Goal: Find specific page/section: Find specific page/section

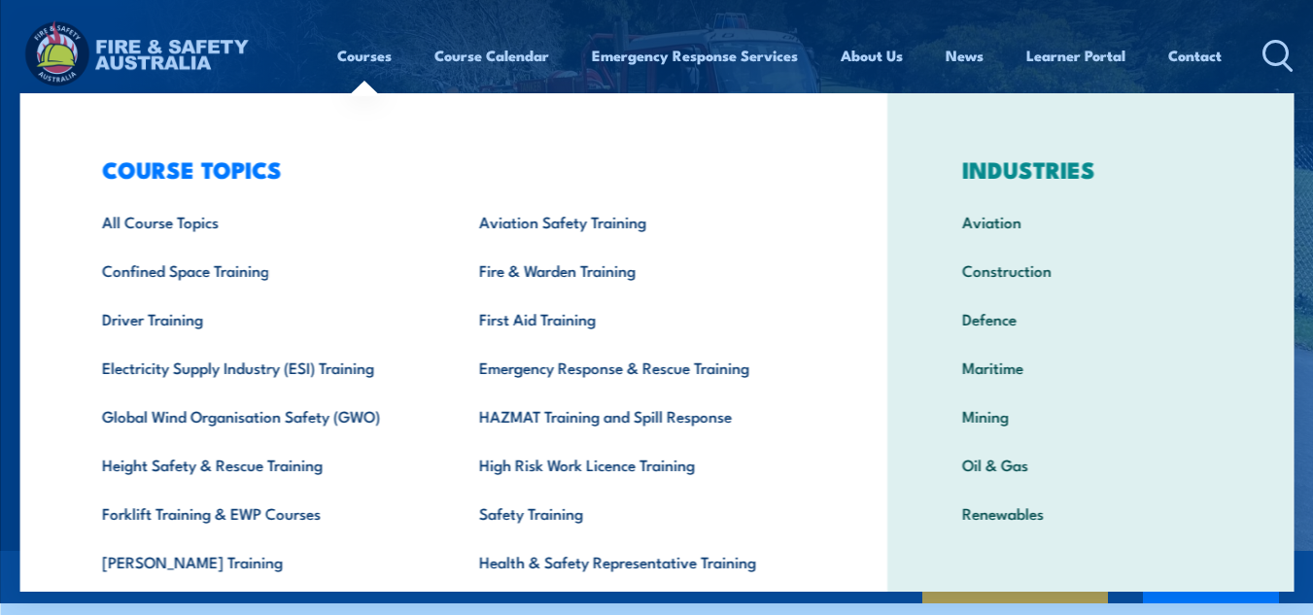
click at [357, 52] on link "Courses" at bounding box center [364, 55] width 54 height 47
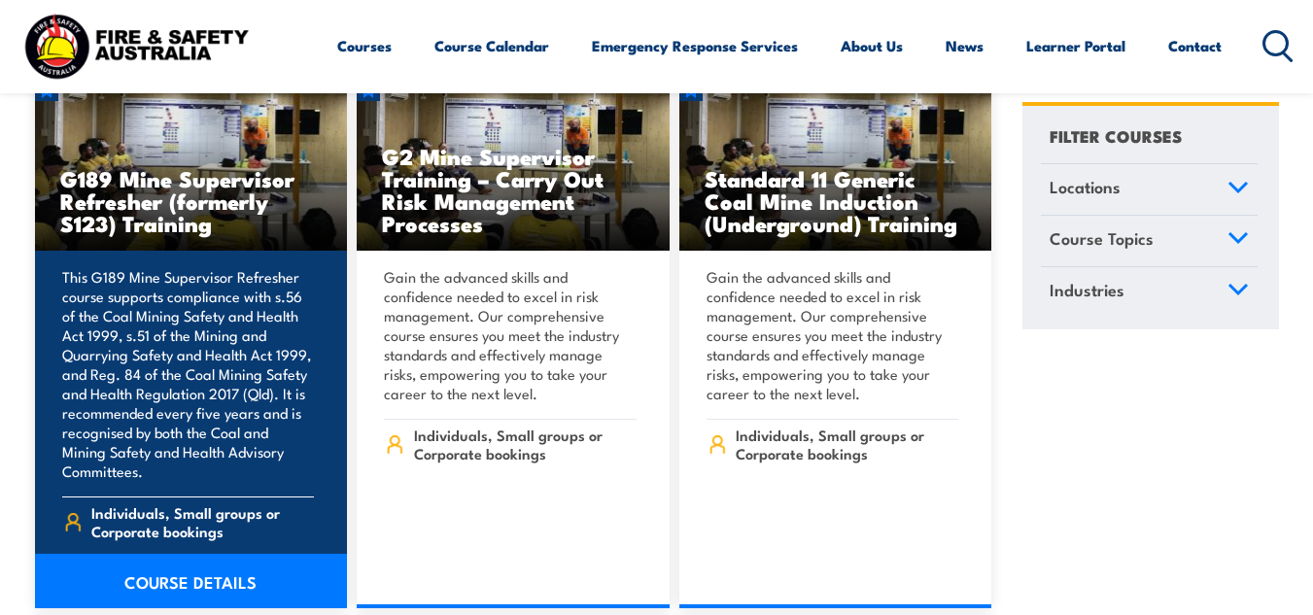
scroll to position [1069, 0]
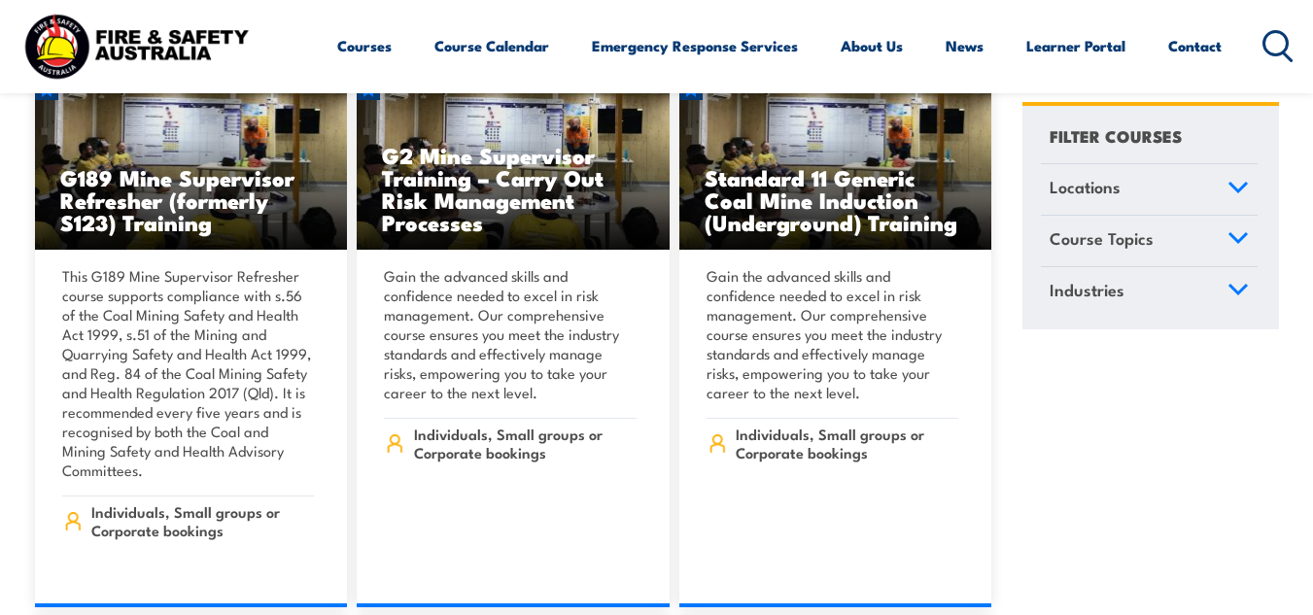
click at [1121, 179] on link "Locations" at bounding box center [1149, 189] width 217 height 51
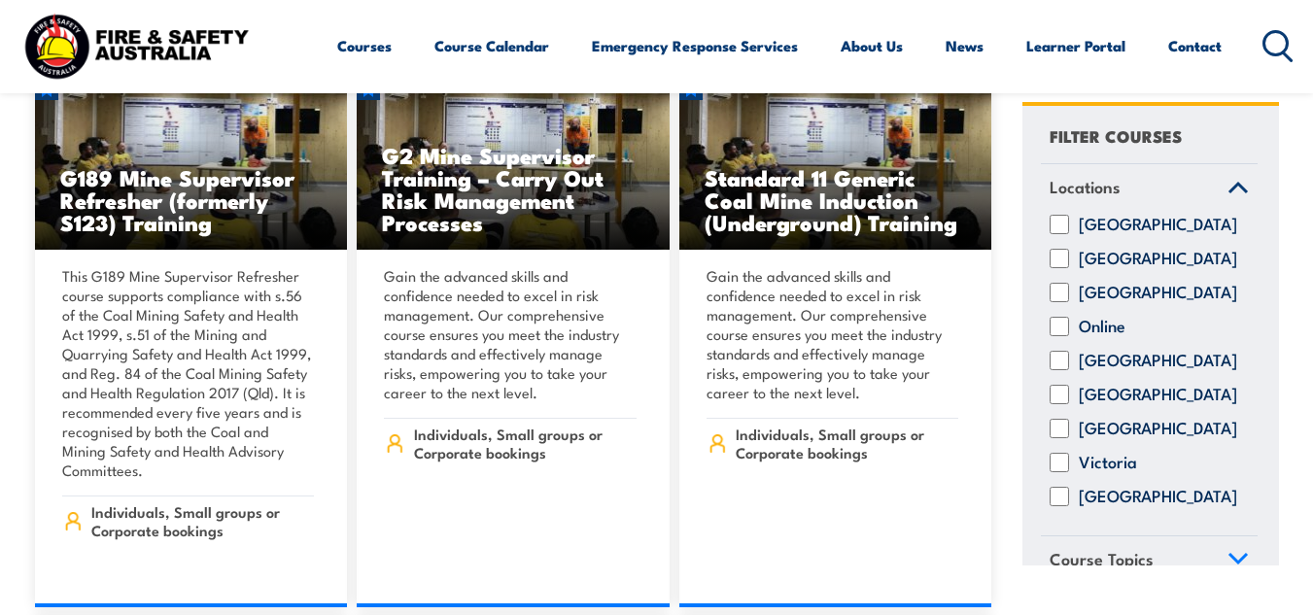
click at [1057, 268] on input "[GEOGRAPHIC_DATA]" at bounding box center [1059, 258] width 19 height 19
checkbox input "true"
